Goal: Information Seeking & Learning: Check status

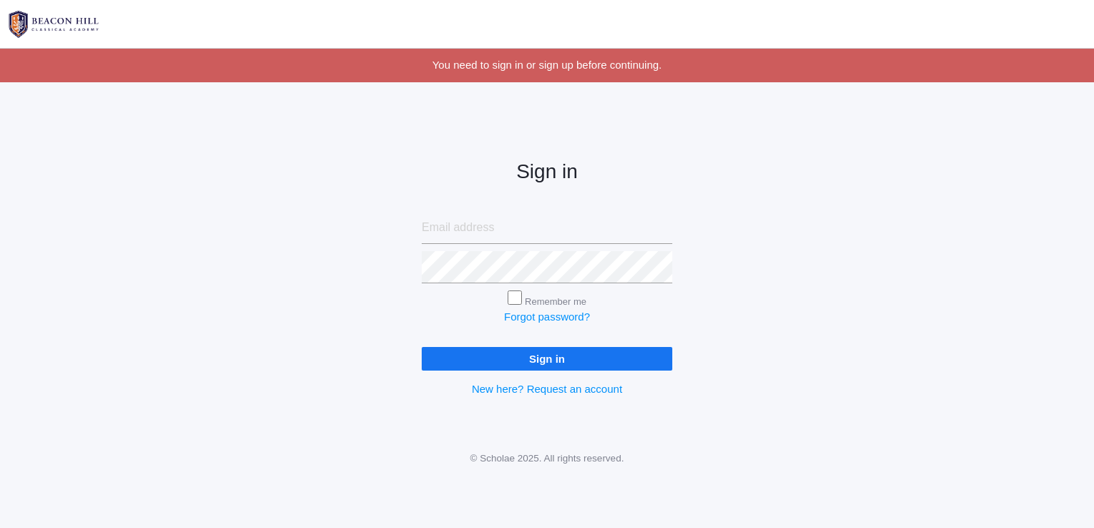
type input "[EMAIL_ADDRESS][DOMAIN_NAME]"
click at [541, 363] on input "Sign in" at bounding box center [547, 359] width 251 height 24
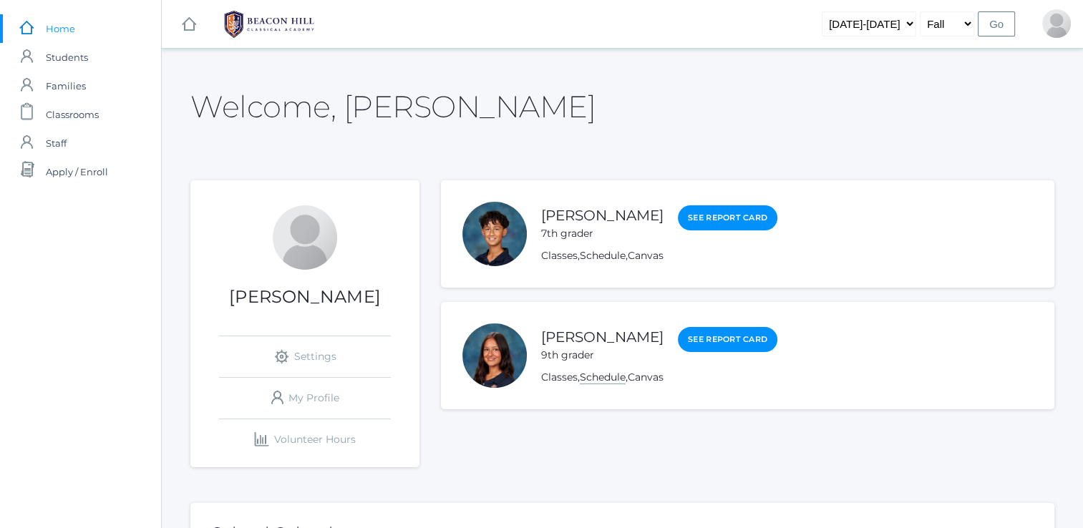
click at [604, 377] on link "Schedule" at bounding box center [603, 378] width 46 height 14
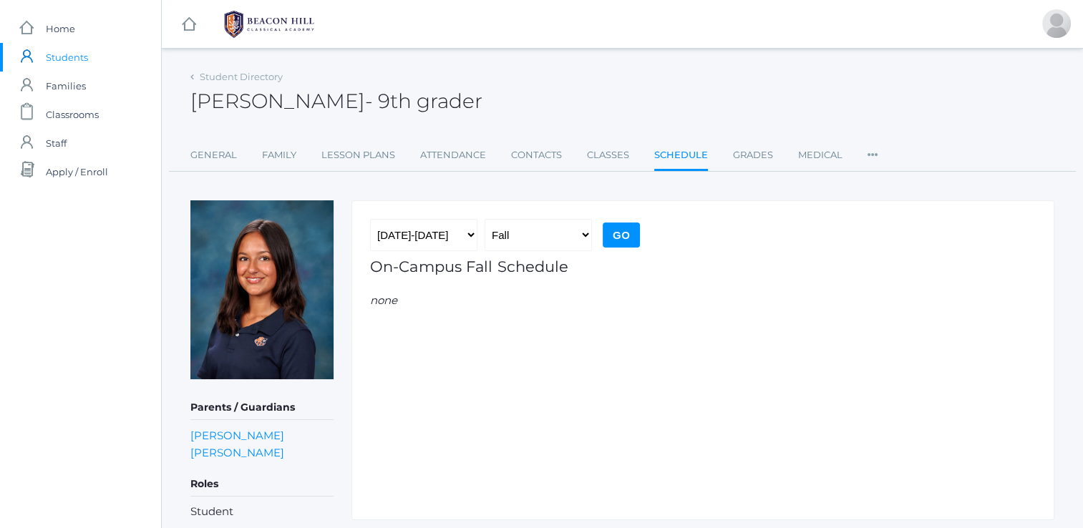
scroll to position [42, 0]
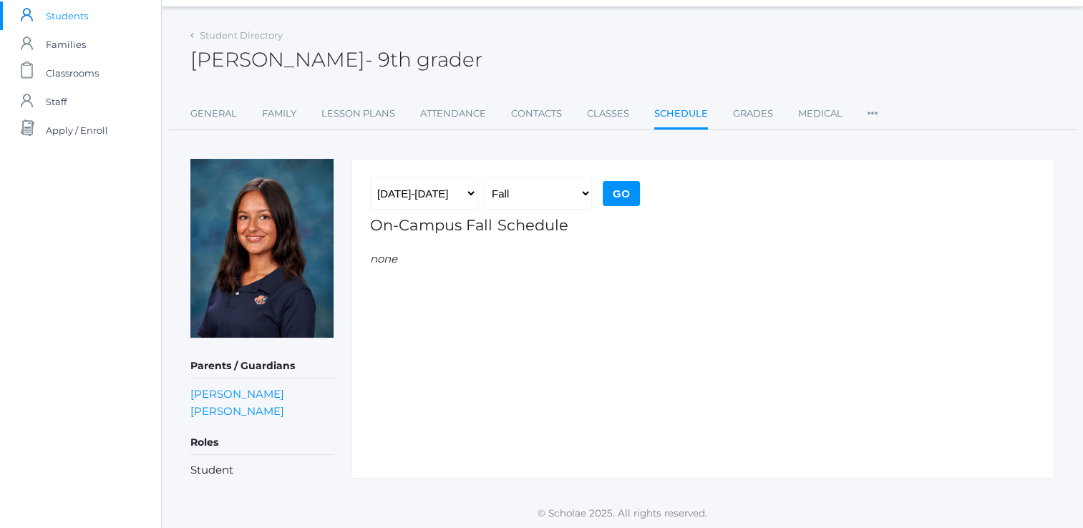
click at [620, 195] on input "Go" at bounding box center [621, 193] width 37 height 25
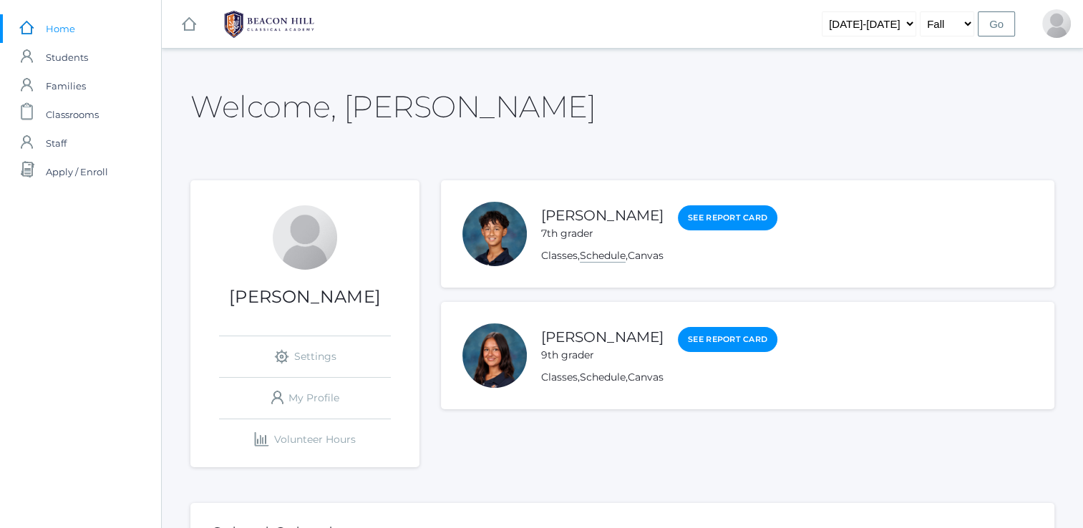
click at [606, 258] on link "Schedule" at bounding box center [603, 256] width 46 height 14
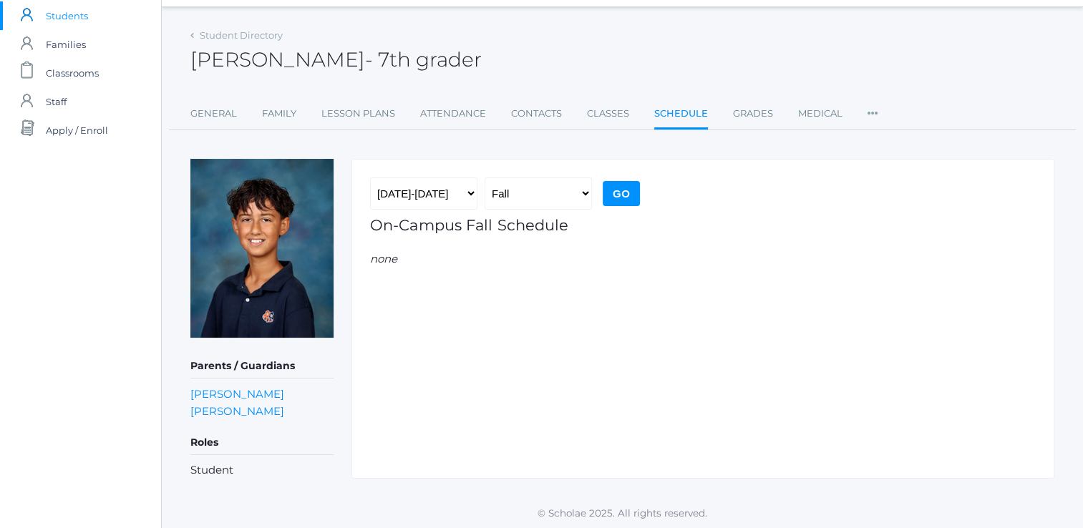
scroll to position [42, 0]
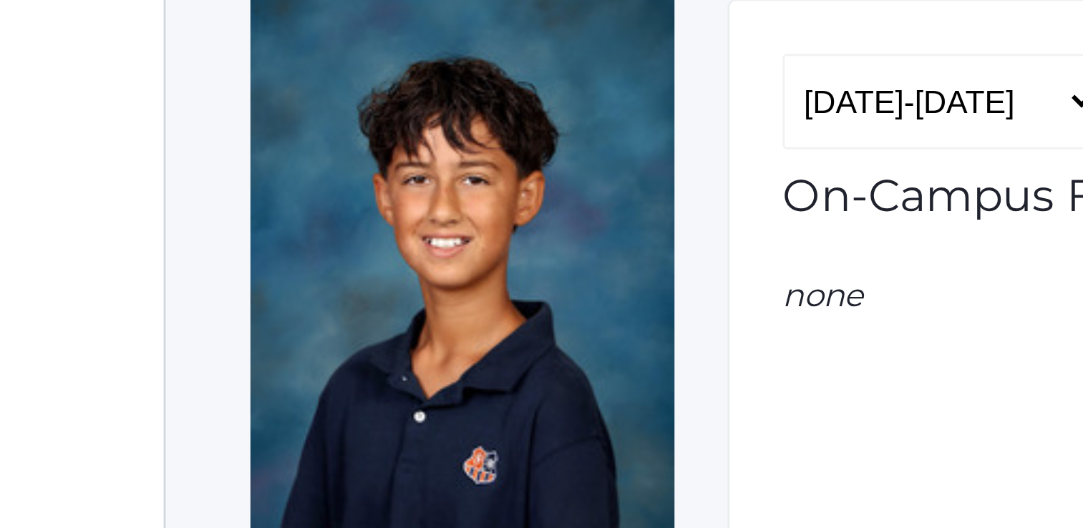
click at [228, 257] on img at bounding box center [261, 248] width 143 height 179
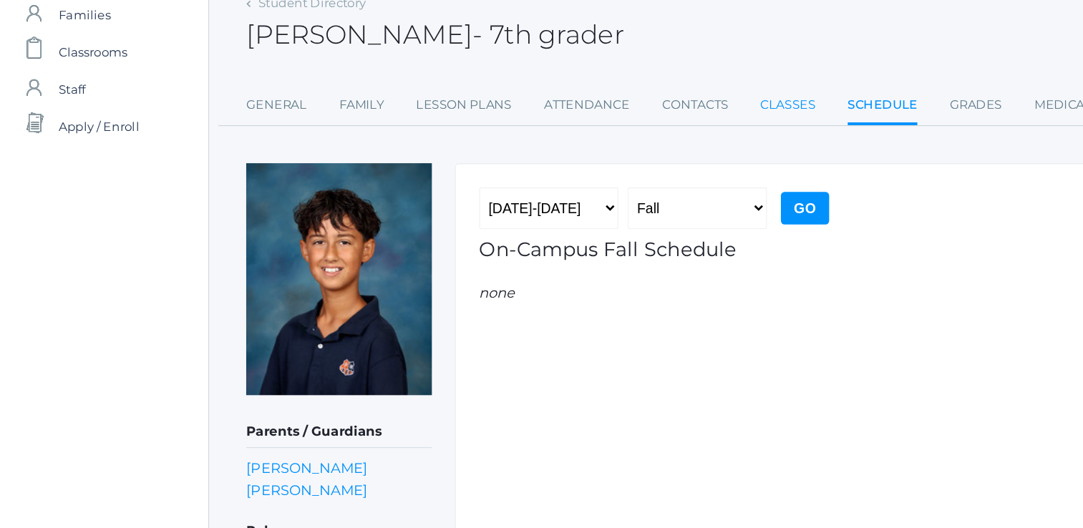
click at [604, 109] on link "Classes" at bounding box center [608, 114] width 42 height 29
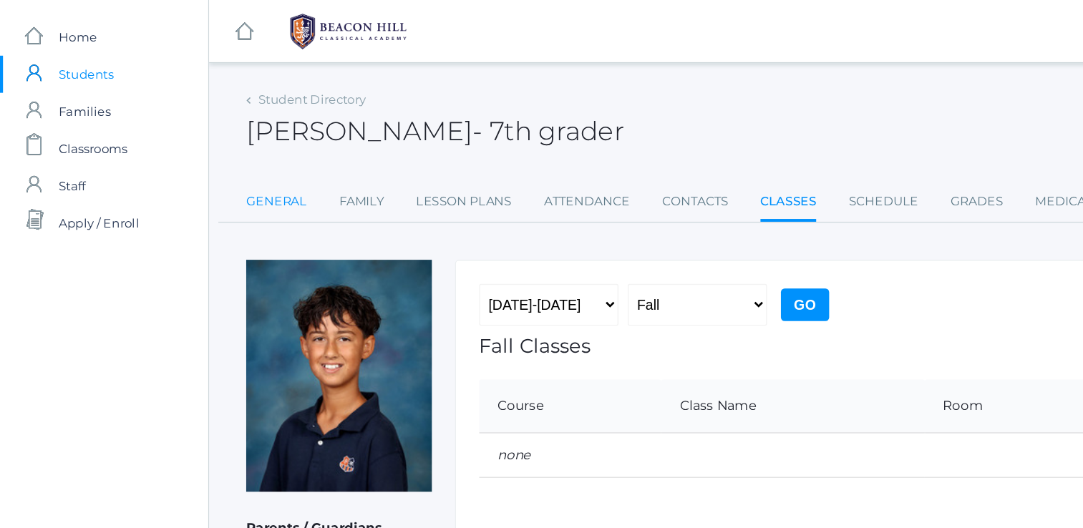
click at [218, 157] on link "General" at bounding box center [213, 155] width 47 height 29
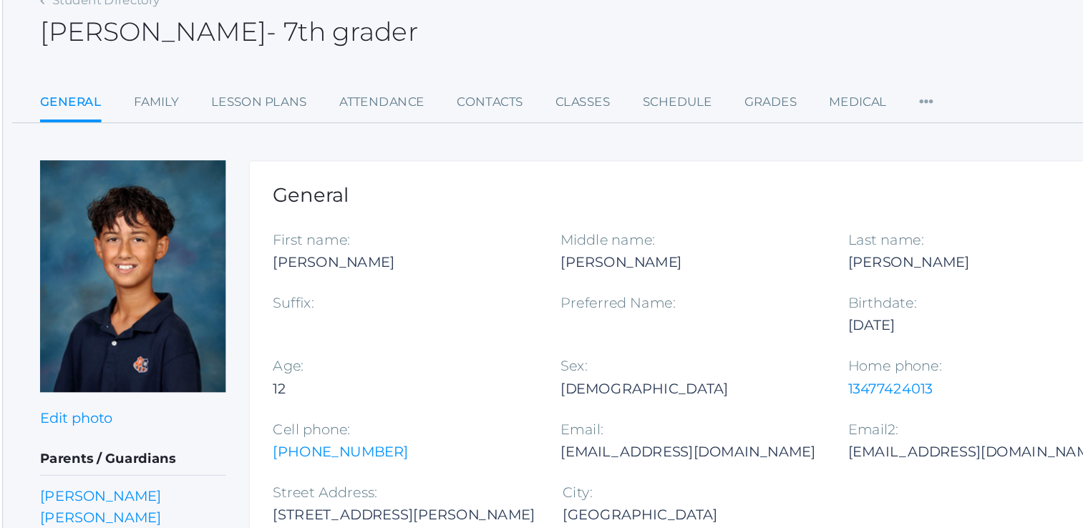
scroll to position [76, 0]
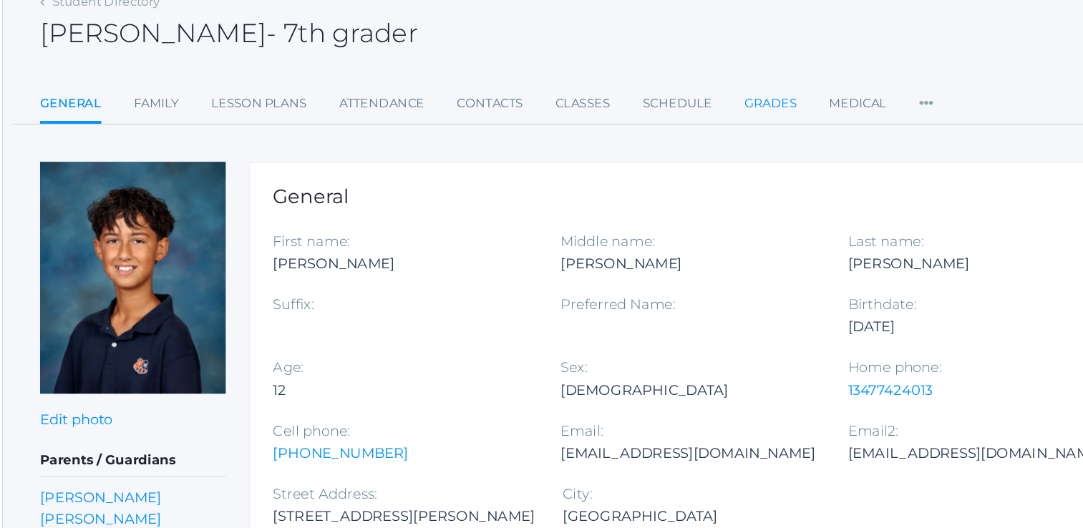
click at [743, 79] on link "Grades" at bounding box center [754, 79] width 40 height 29
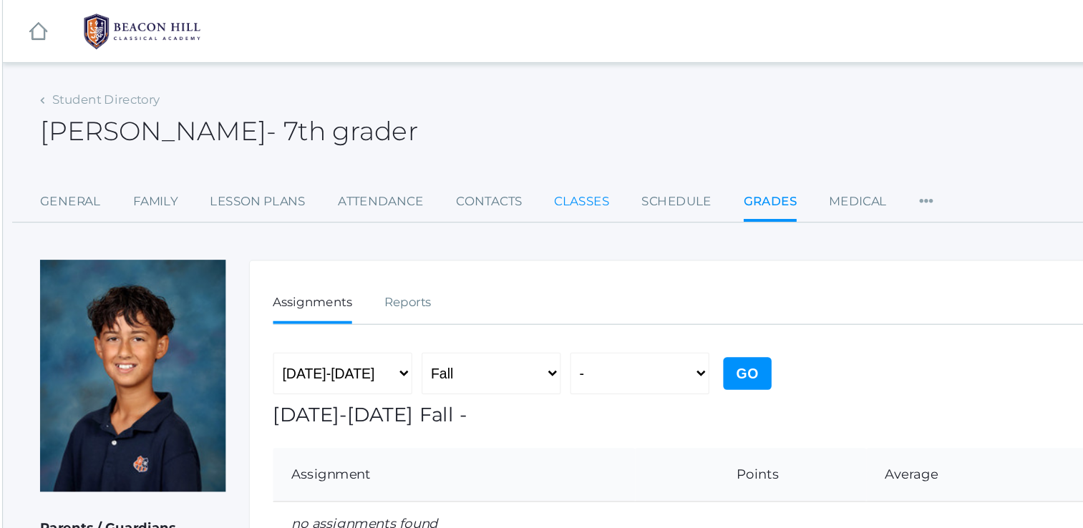
click at [619, 145] on link "Classes" at bounding box center [608, 155] width 42 height 29
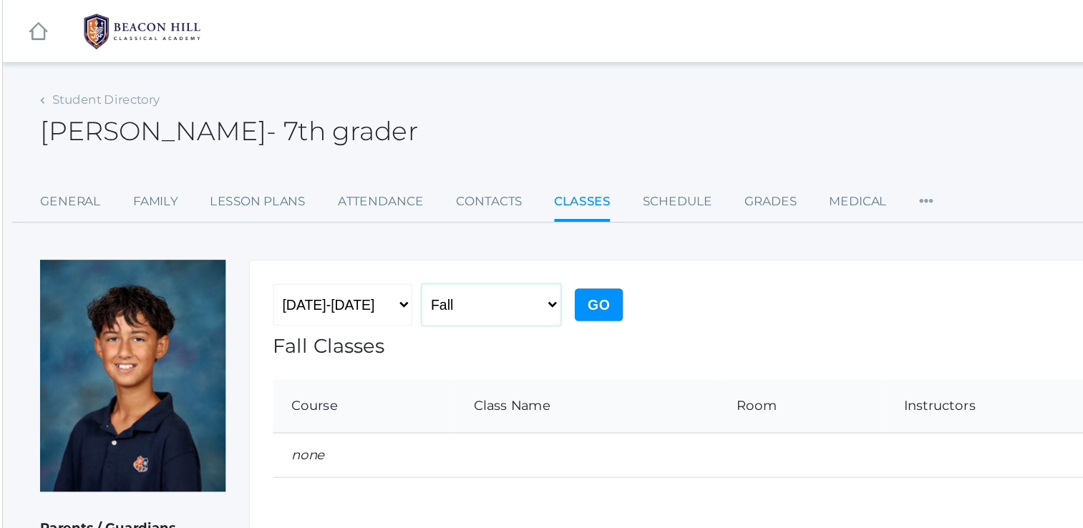
click at [560, 238] on select "Fall Spring" at bounding box center [538, 235] width 107 height 32
click at [365, 157] on link "Lesson Plans" at bounding box center [358, 155] width 74 height 29
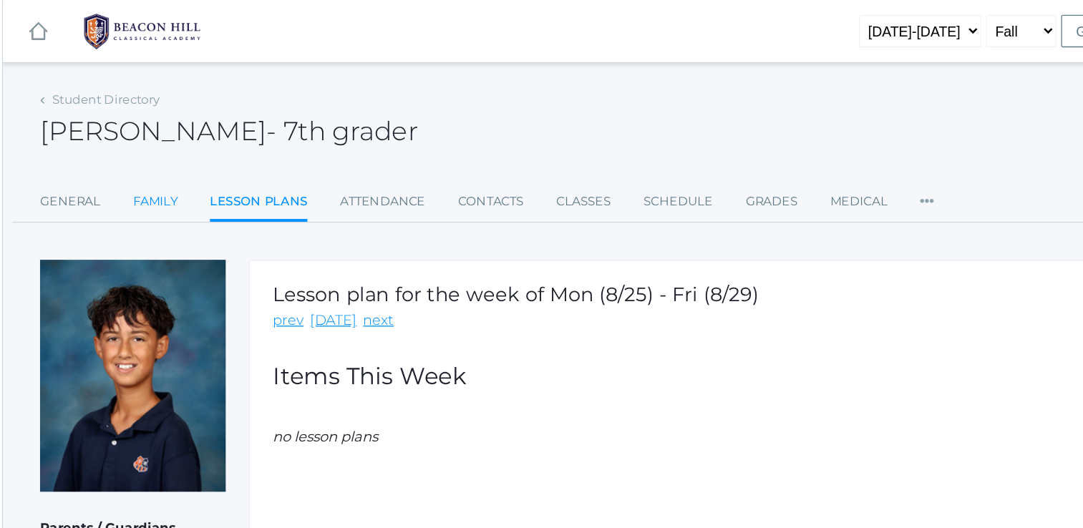
click at [284, 150] on link "Family" at bounding box center [279, 155] width 34 height 29
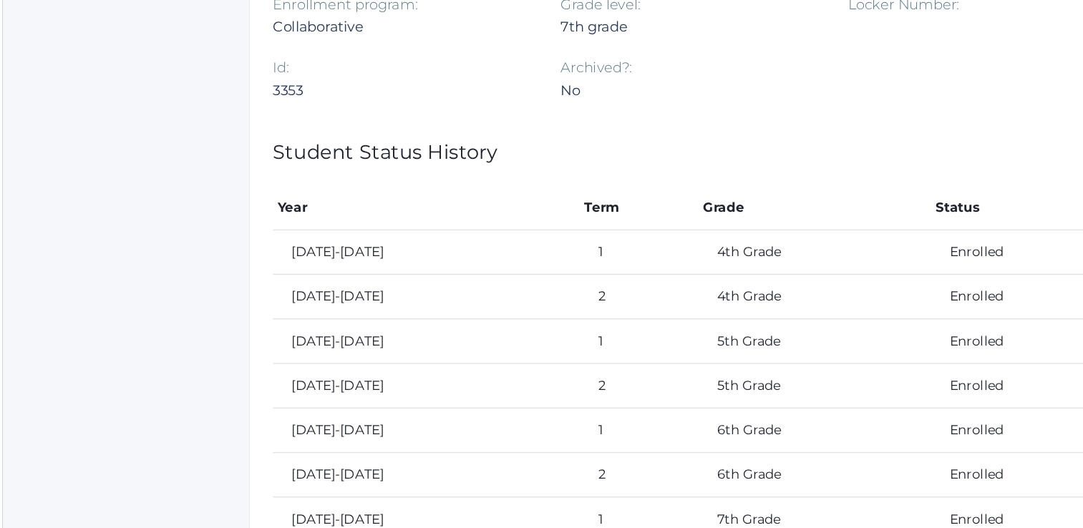
scroll to position [587, 0]
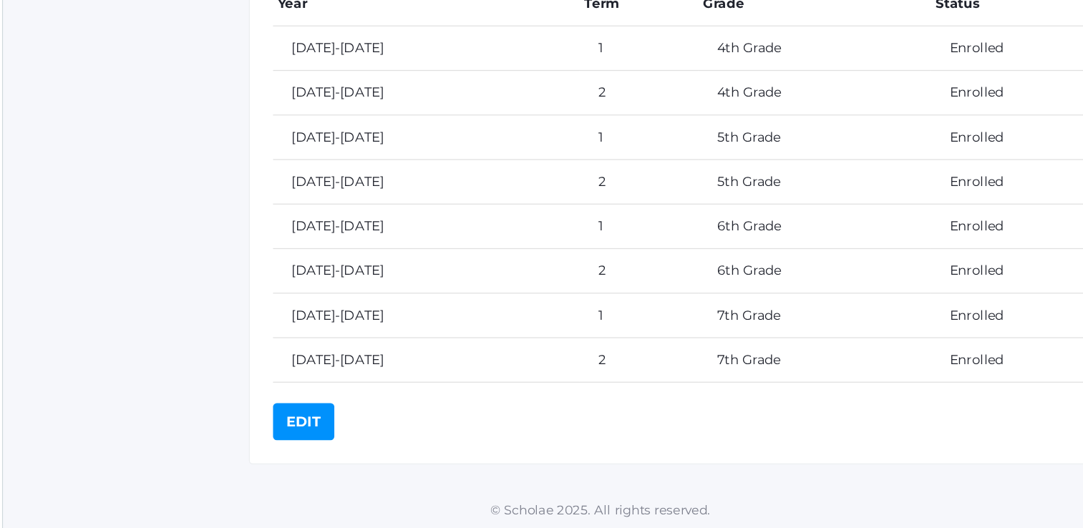
click at [416, 401] on td "[DATE]-[DATE]" at bounding box center [488, 398] width 236 height 34
click at [700, 389] on td "7th Grade" at bounding box center [787, 398] width 179 height 34
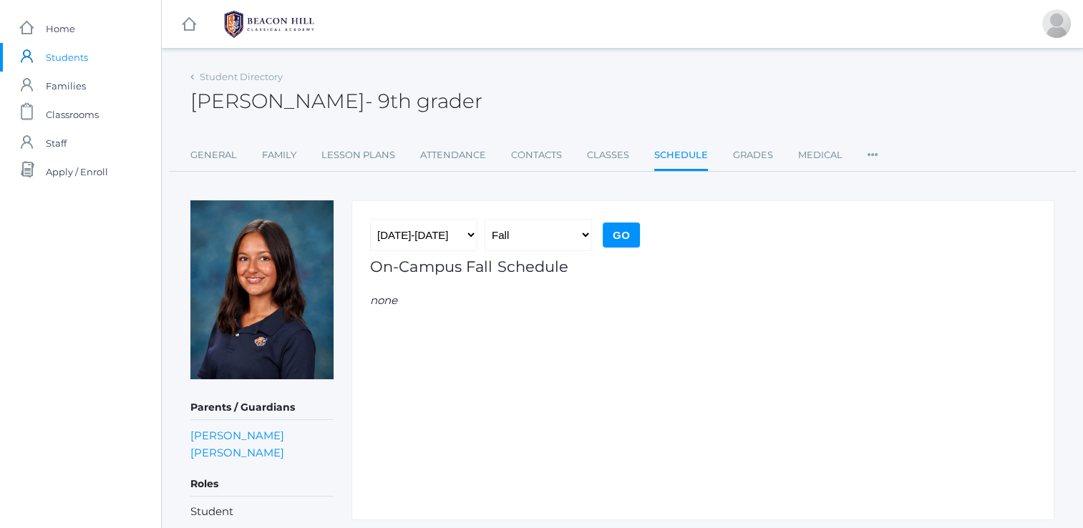
scroll to position [42, 0]
